Goal: Task Accomplishment & Management: Use online tool/utility

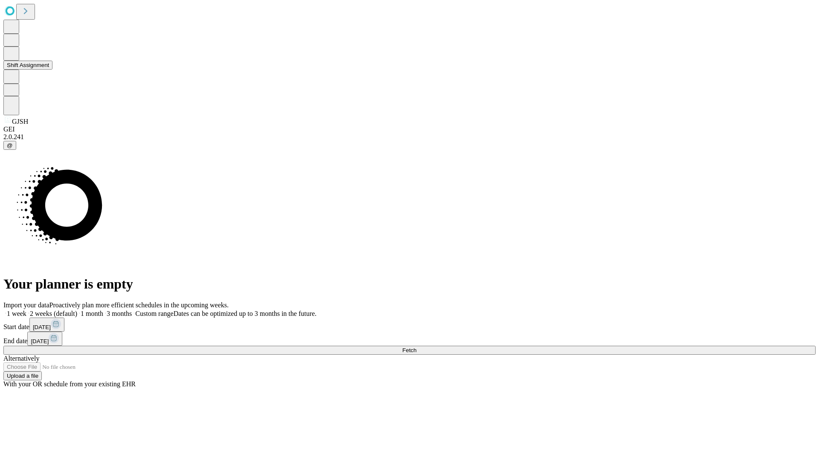
click at [52, 70] on button "Shift Assignment" at bounding box center [27, 65] width 49 height 9
